Goal: Check status: Check status

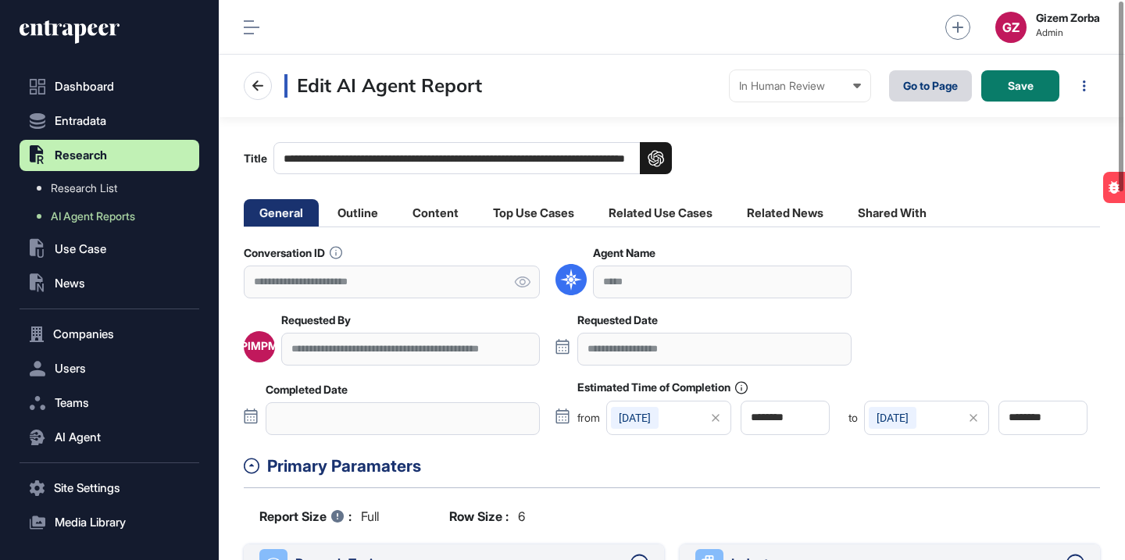
click at [911, 90] on link "Go to Page" at bounding box center [930, 85] width 83 height 31
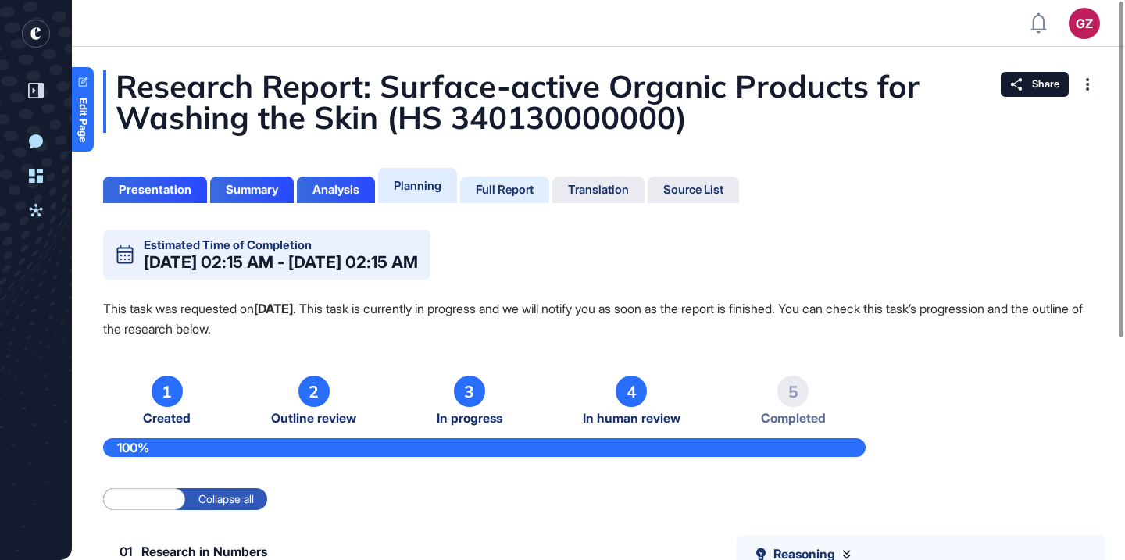
click at [500, 187] on div "Full Report" at bounding box center [505, 190] width 58 height 14
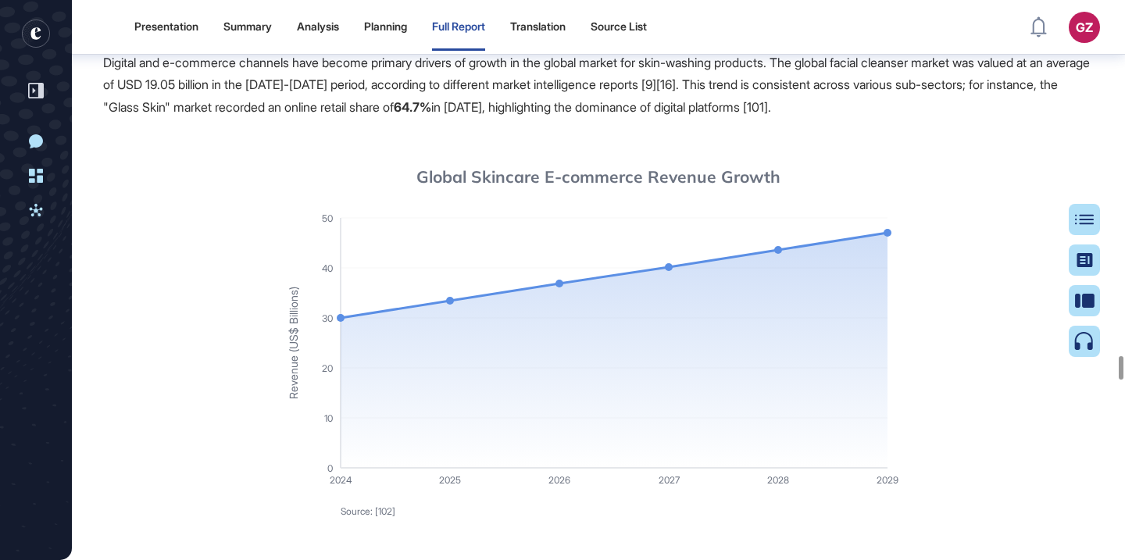
scroll to position [20083, 0]
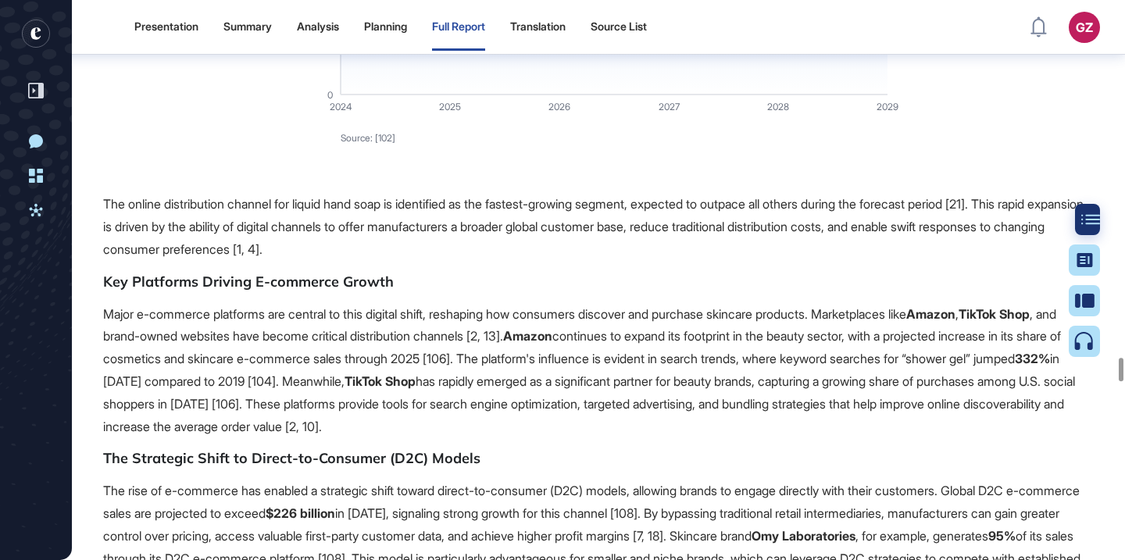
click at [1090, 212] on div at bounding box center [1090, 219] width 31 height 31
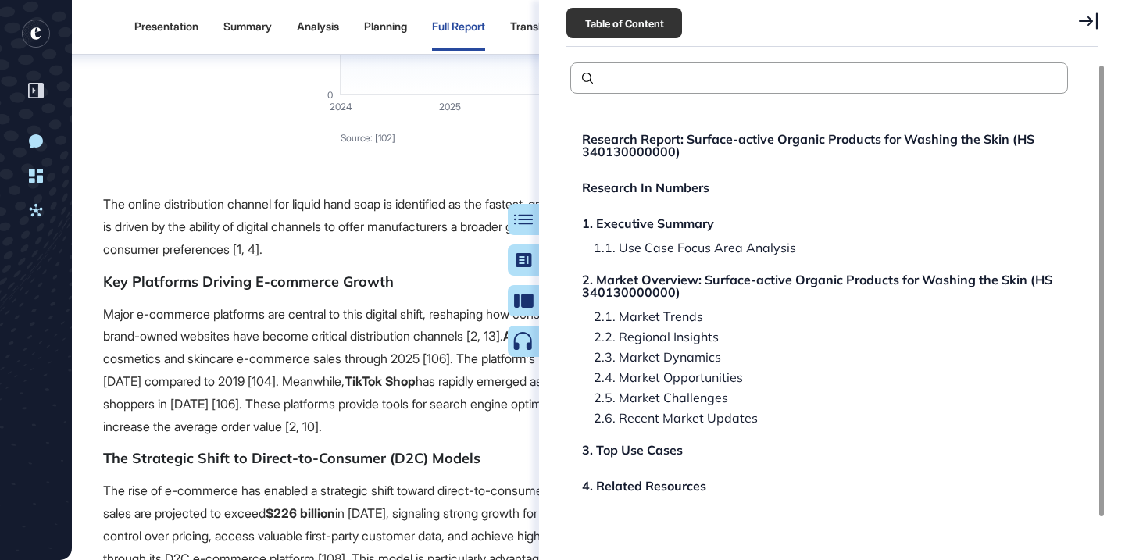
scroll to position [30, 0]
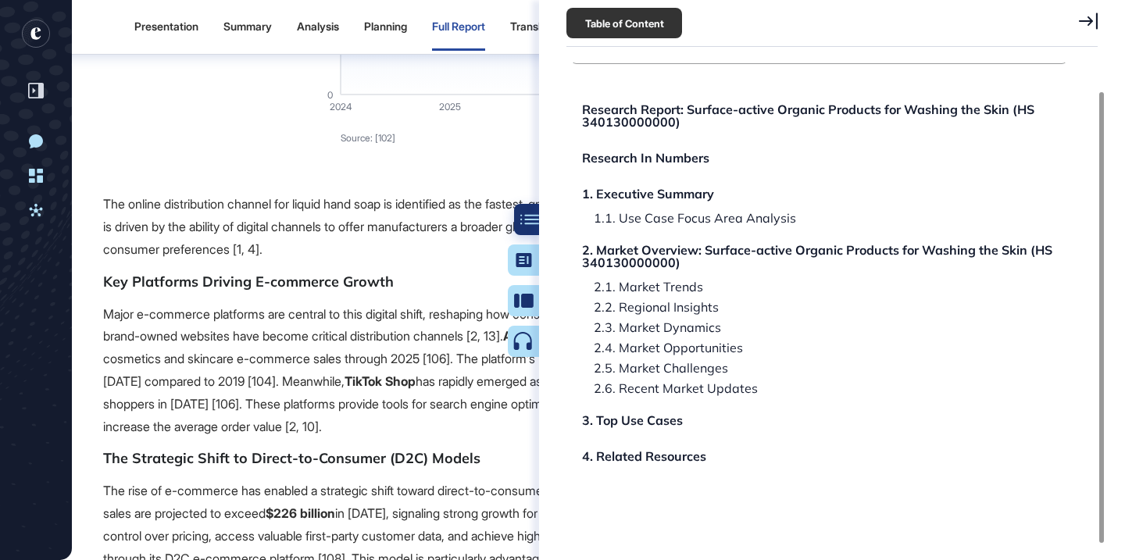
click at [528, 225] on div at bounding box center [529, 219] width 31 height 31
